Goal: Information Seeking & Learning: Learn about a topic

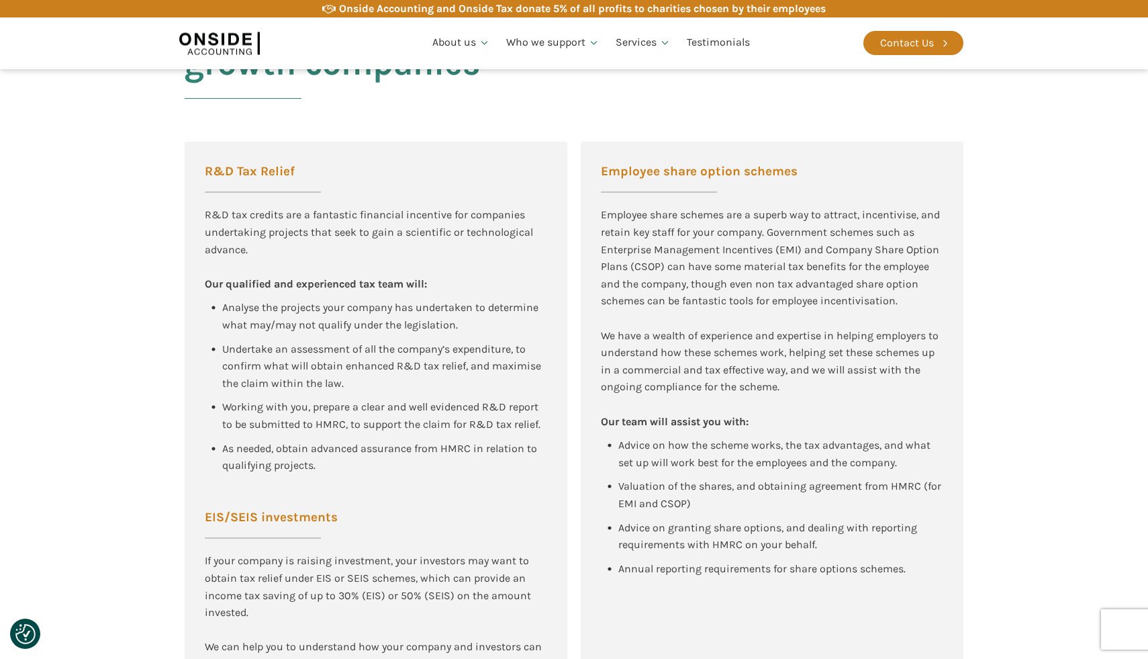
scroll to position [848, 0]
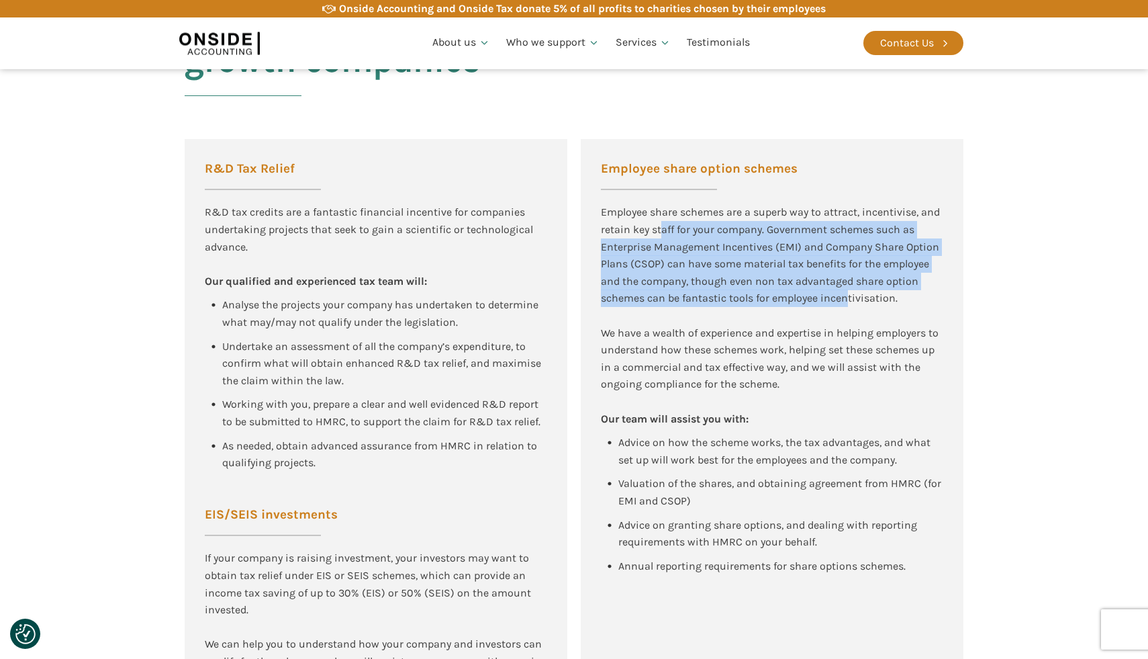
drag, startPoint x: 661, startPoint y: 192, endPoint x: 849, endPoint y: 269, distance: 203.0
click at [849, 269] on div "Employee share schemes are a superb way to attract, incentivise, and retain key…" at bounding box center [772, 315] width 342 height 224
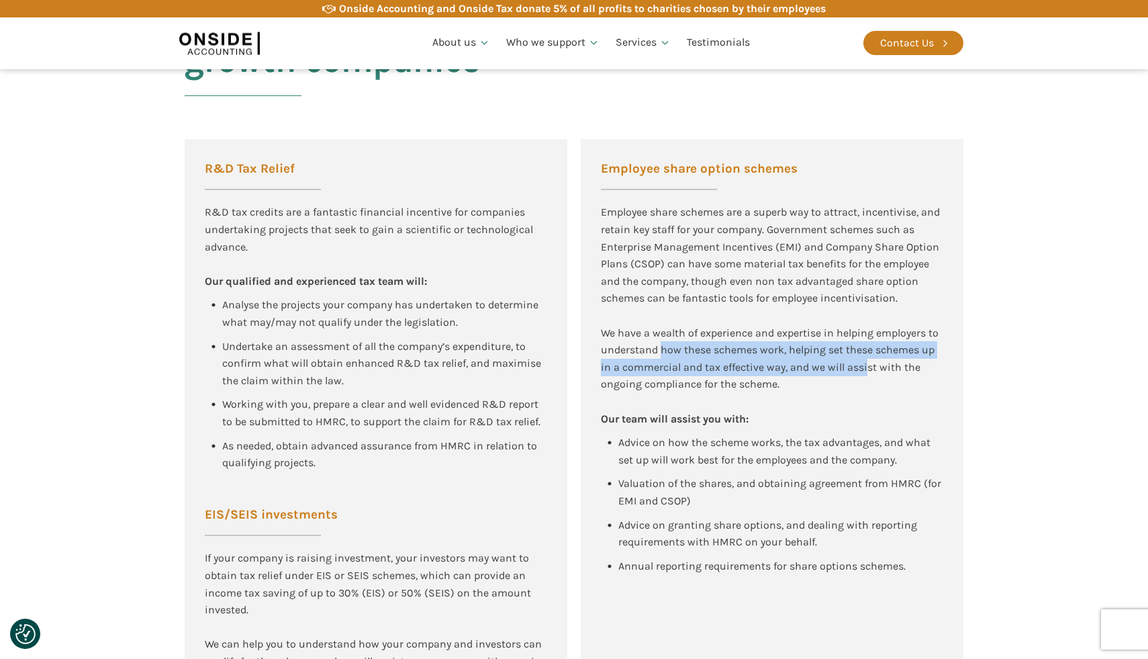
drag, startPoint x: 662, startPoint y: 319, endPoint x: 870, endPoint y: 335, distance: 208.8
click at [870, 335] on div "Employee share schemes are a superb way to attract, incentivise, and retain key…" at bounding box center [772, 315] width 342 height 224
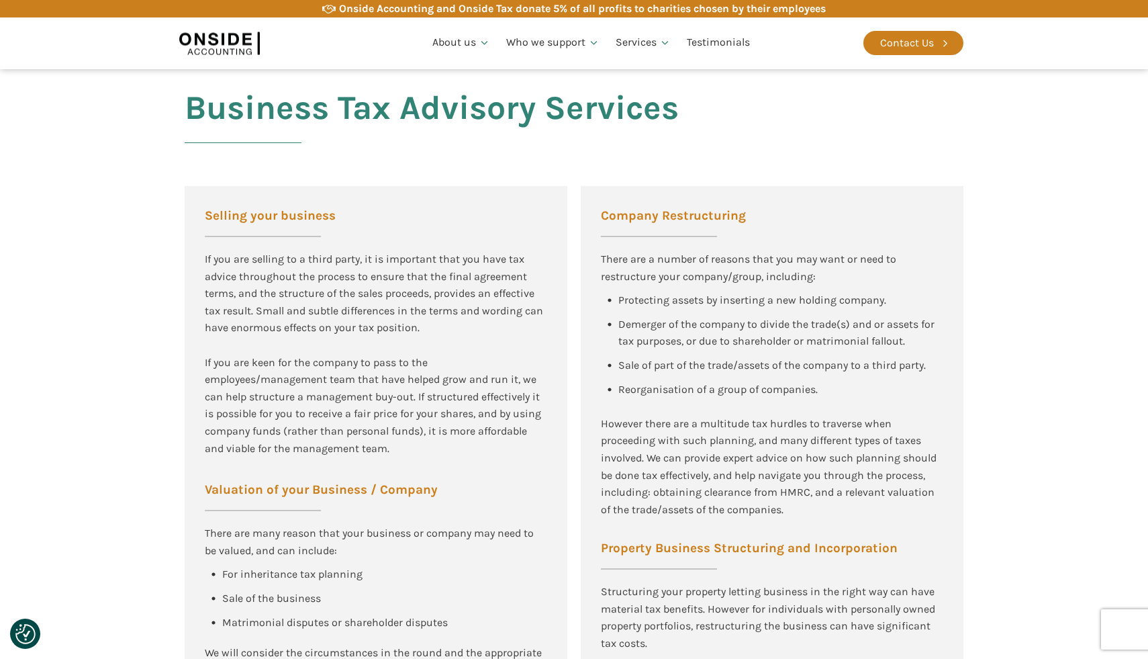
scroll to position [1751, 0]
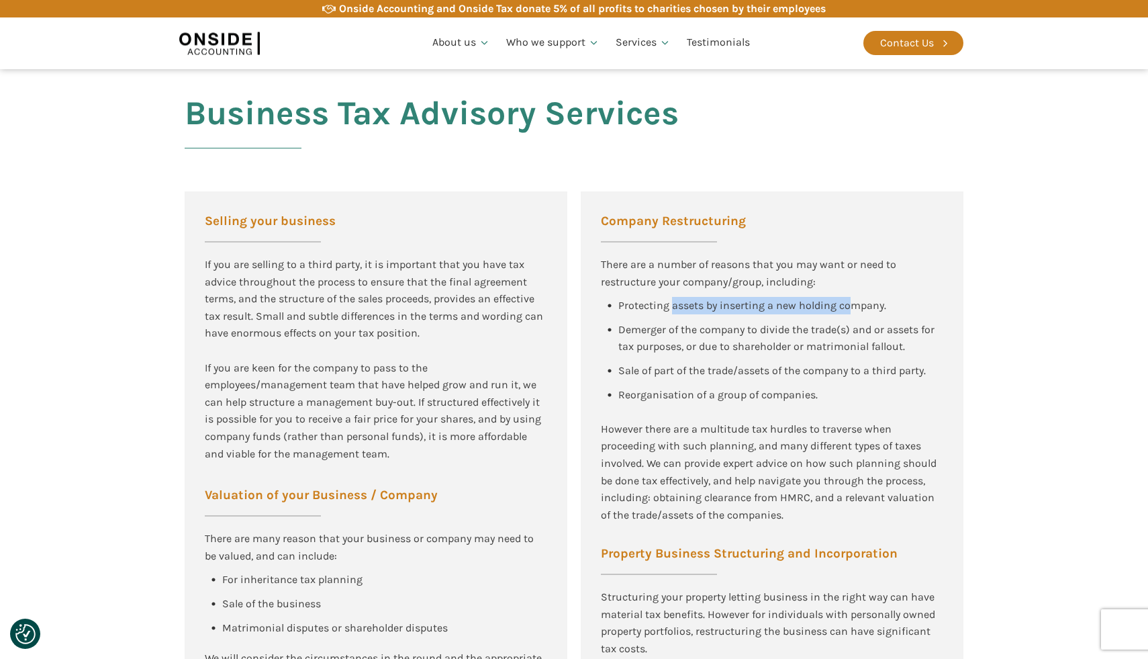
drag, startPoint x: 674, startPoint y: 275, endPoint x: 851, endPoint y: 281, distance: 176.7
click at [851, 297] on div "Protecting assets by inserting a new holding company." at bounding box center [752, 305] width 268 height 17
drag, startPoint x: 852, startPoint y: 296, endPoint x: 703, endPoint y: 304, distance: 149.3
click at [703, 321] on div "Demerger of the company to divide the trade(s) and or assets for tax purposes, …" at bounding box center [780, 338] width 325 height 34
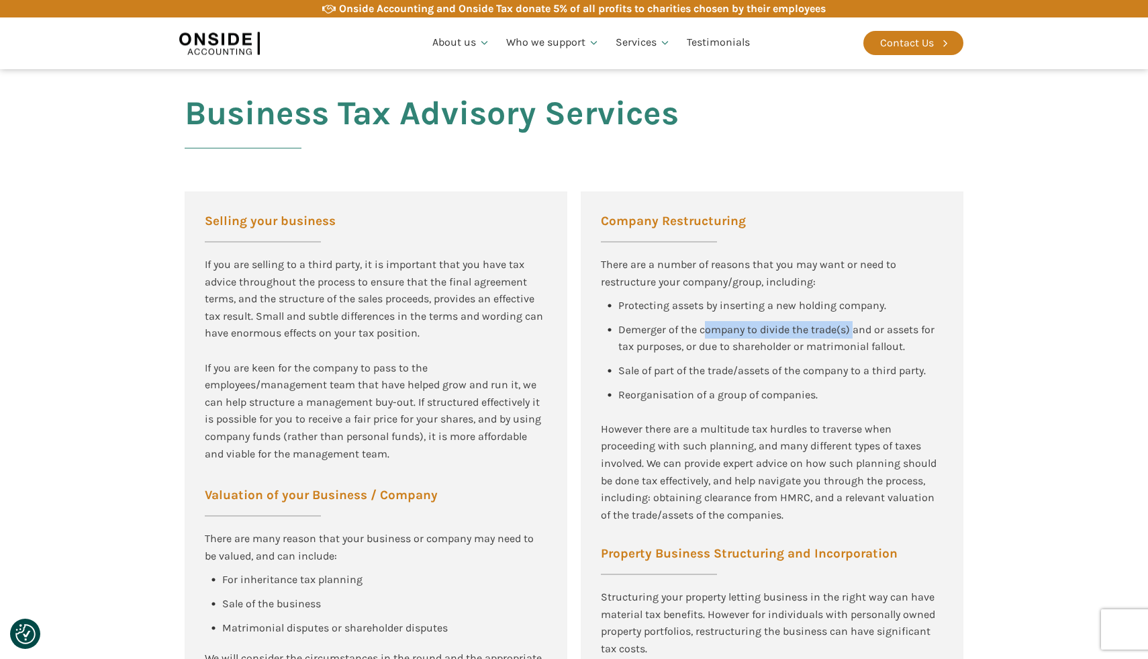
click at [703, 321] on div "Demerger of the company to divide the trade(s) and or assets for tax purposes, …" at bounding box center [780, 338] width 325 height 34
drag, startPoint x: 680, startPoint y: 317, endPoint x: 798, endPoint y: 314, distance: 118.2
click at [798, 323] on span "Demerger of the company to divide the trade(s) and or assets for tax purposes, …" at bounding box center [777, 338] width 319 height 30
drag, startPoint x: 724, startPoint y: 337, endPoint x: 841, endPoint y: 339, distance: 117.5
click at [841, 364] on span "Sale of part of the trade/assets of the company to a third party." at bounding box center [772, 370] width 308 height 13
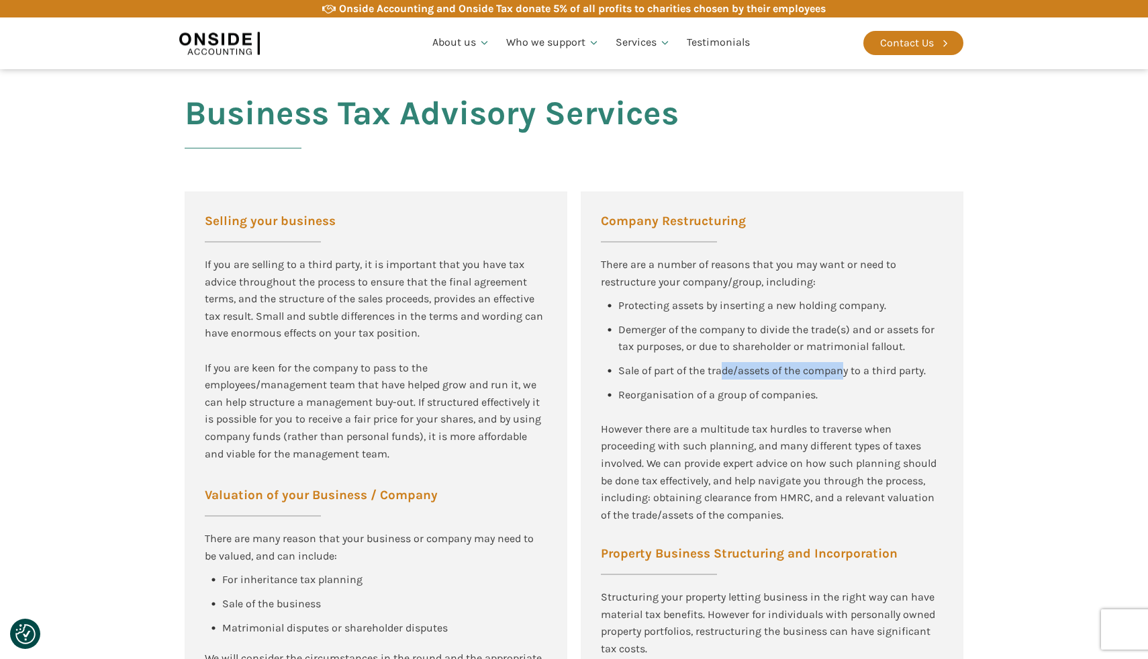
click at [841, 364] on span "Sale of part of the trade/assets of the company to a third party." at bounding box center [772, 370] width 308 height 13
drag, startPoint x: 889, startPoint y: 342, endPoint x: 728, endPoint y: 345, distance: 161.2
click at [728, 362] on div "Sale of part of the trade/assets of the company to a third party." at bounding box center [772, 370] width 308 height 17
drag, startPoint x: 655, startPoint y: 361, endPoint x: 763, endPoint y: 362, distance: 107.4
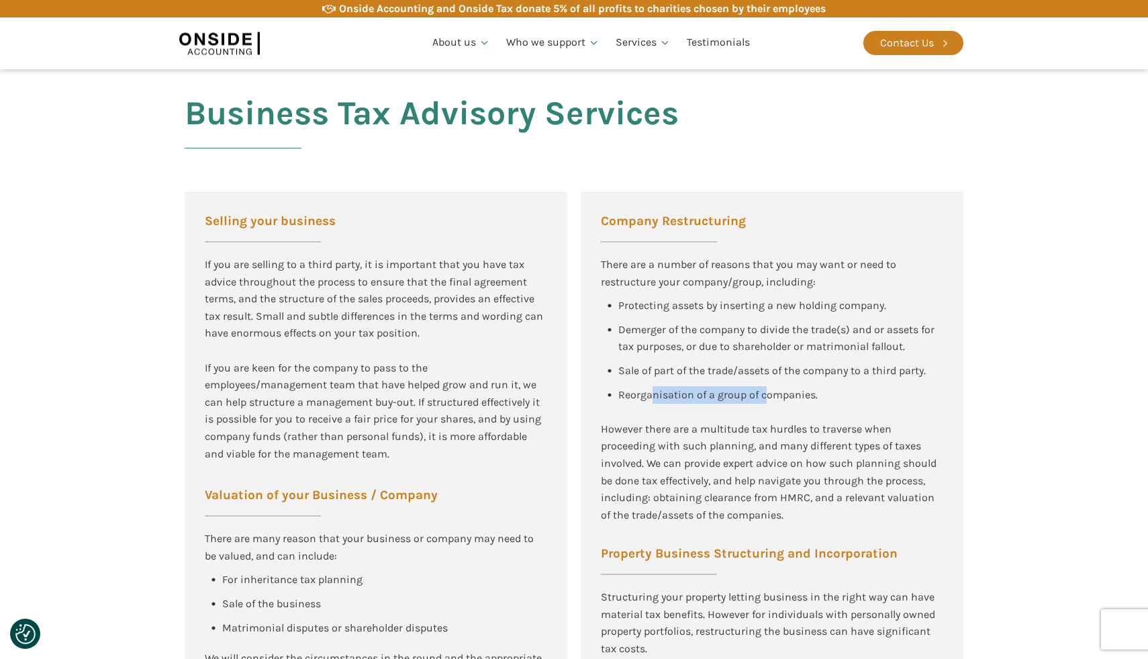
click at [763, 388] on span "Reorganisation of a group of companies." at bounding box center [717, 394] width 199 height 13
click at [694, 420] on div "However there are a multitude tax hurdles to traverse when proceeding with such…" at bounding box center [772, 471] width 342 height 103
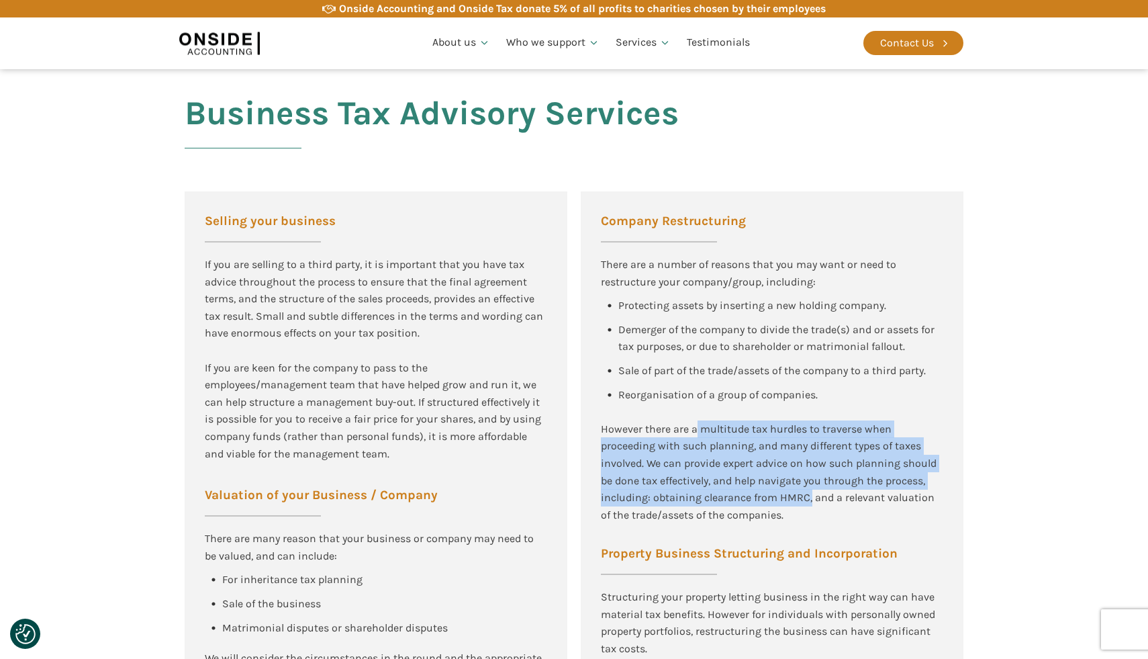
drag, startPoint x: 694, startPoint y: 391, endPoint x: 807, endPoint y: 459, distance: 132.0
click at [807, 459] on div "However there are a multitude tax hurdles to traverse when proceeding with such…" at bounding box center [772, 471] width 342 height 103
click at [806, 459] on div "However there are a multitude tax hurdles to traverse when proceeding with such…" at bounding box center [772, 471] width 342 height 103
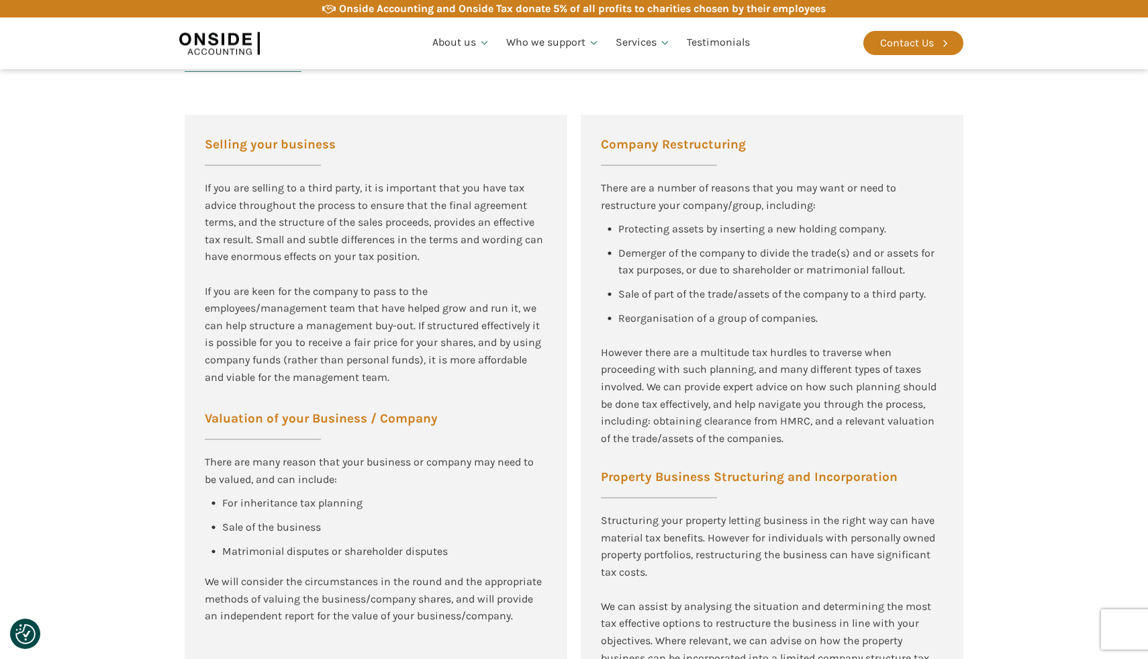
scroll to position [1820, 0]
